Goal: Task Accomplishment & Management: Manage account settings

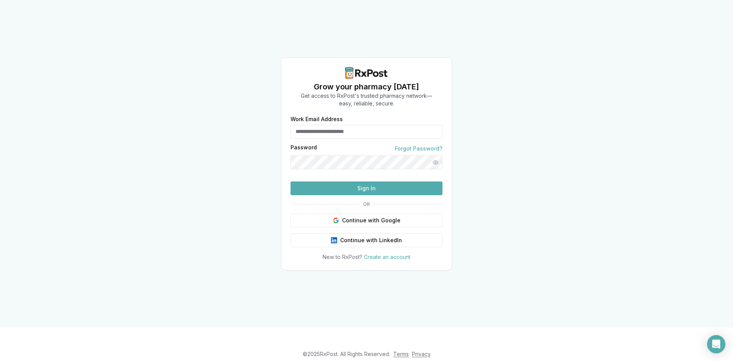
click at [338, 125] on input "Work Email Address" at bounding box center [367, 132] width 152 height 14
click at [347, 125] on input "Work Email Address" at bounding box center [367, 132] width 152 height 14
click at [612, 273] on div "Grow your pharmacy [DATE] Get access to RxPost's trusted pharmacy network— easy…" at bounding box center [366, 163] width 733 height 327
click at [352, 125] on input "Work Email Address" at bounding box center [367, 132] width 152 height 14
type input "*"
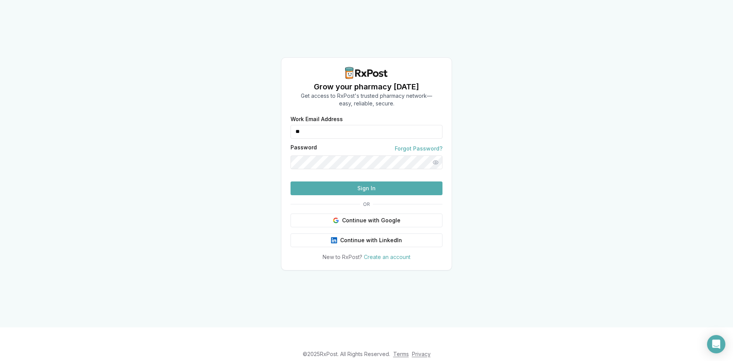
type input "*"
type input "**********"
click at [0, 150] on div "**********" at bounding box center [366, 163] width 733 height 327
click at [368, 195] on button "Sign In" at bounding box center [367, 188] width 152 height 14
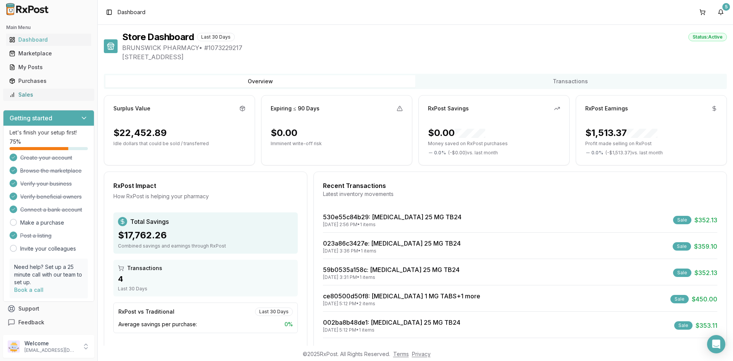
click at [30, 89] on link "Sales" at bounding box center [48, 95] width 85 height 14
click at [22, 91] on div "Sales" at bounding box center [48, 95] width 79 height 8
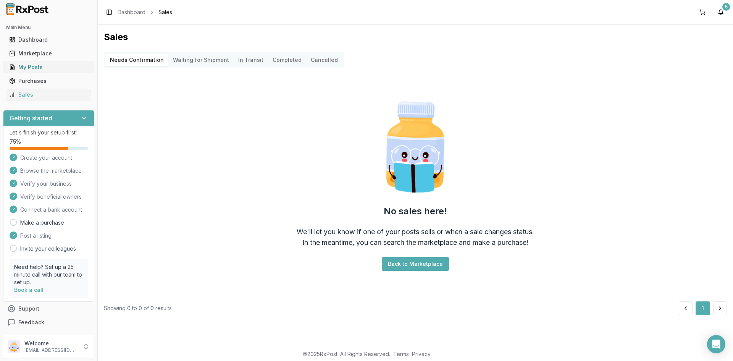
click at [39, 65] on div "My Posts" at bounding box center [48, 67] width 79 height 8
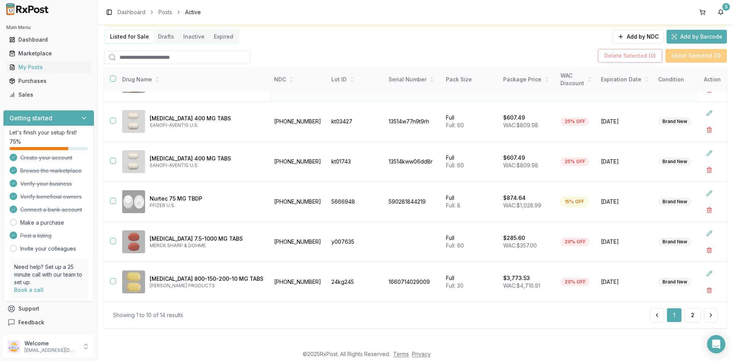
scroll to position [49, 0]
click at [691, 312] on button "2" at bounding box center [693, 314] width 16 height 14
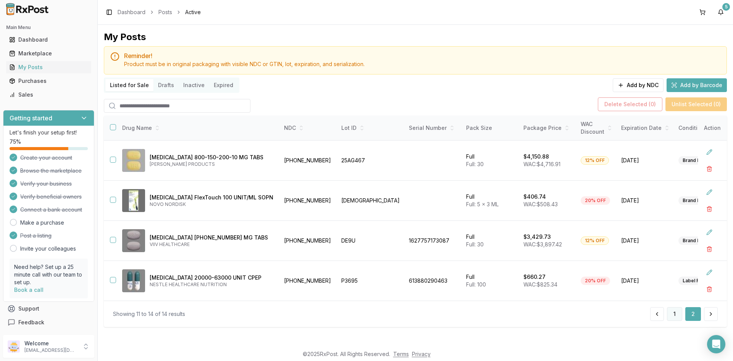
click at [669, 320] on button "1" at bounding box center [674, 314] width 15 height 14
